Goal: Navigation & Orientation: Find specific page/section

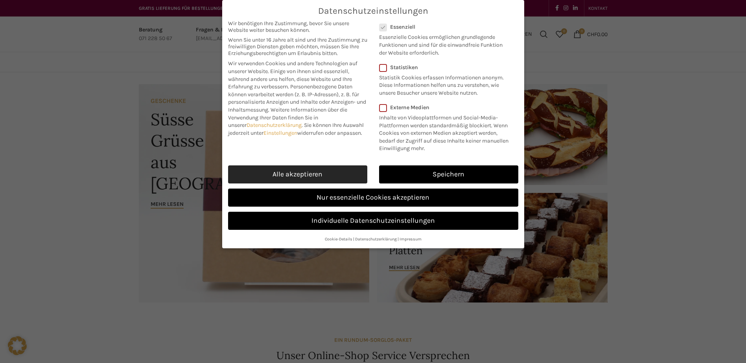
click at [308, 178] on link "Alle akzeptieren" at bounding box center [297, 174] width 139 height 18
checkbox input "true"
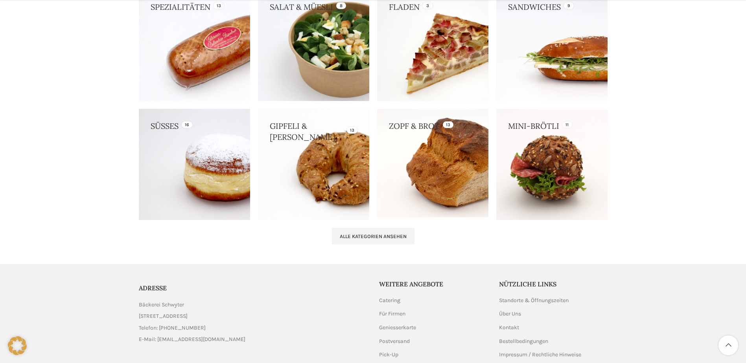
scroll to position [790, 0]
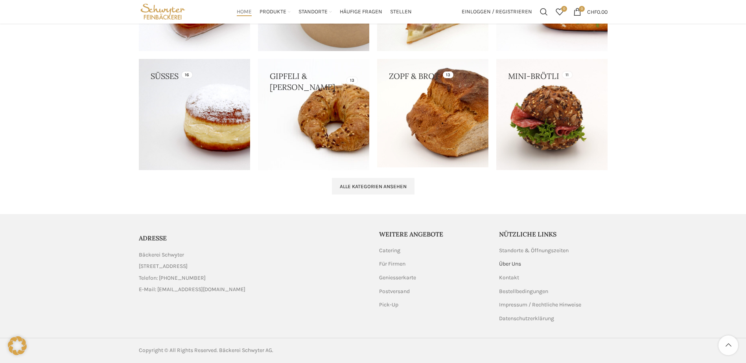
click at [506, 266] on link "Über Uns" at bounding box center [510, 264] width 23 height 8
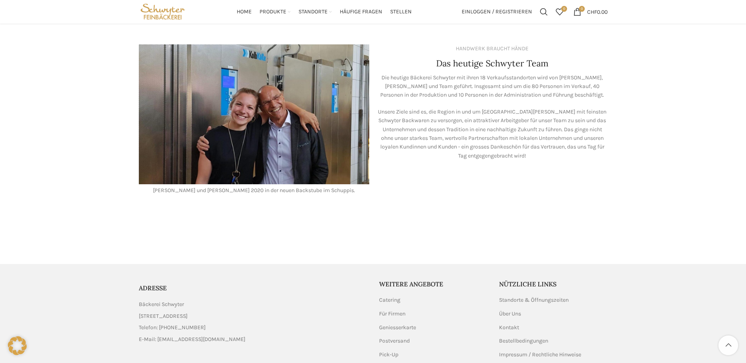
scroll to position [576, 0]
